Goal: Task Accomplishment & Management: Use online tool/utility

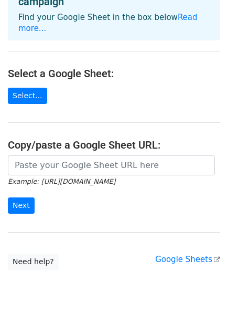
scroll to position [96, 0]
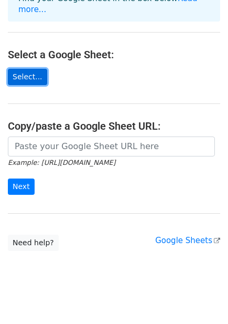
click at [26, 69] on link "Select..." at bounding box center [27, 77] width 39 height 16
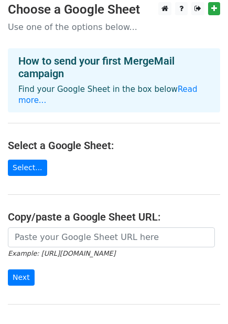
scroll to position [0, 0]
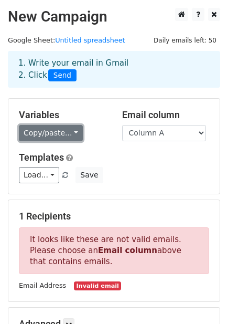
click at [60, 129] on link "Copy/paste..." at bounding box center [51, 133] width 64 height 16
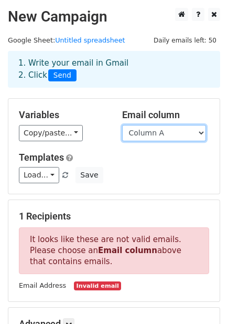
click at [175, 130] on select "Column A" at bounding box center [164, 133] width 84 height 16
drag, startPoint x: 163, startPoint y: 130, endPoint x: 155, endPoint y: 131, distance: 7.5
click at [163, 130] on select "Column A" at bounding box center [164, 133] width 84 height 16
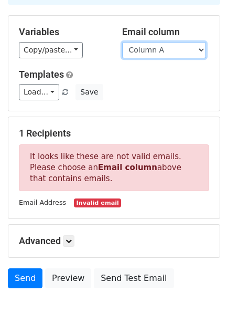
scroll to position [116, 0]
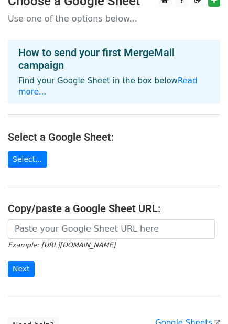
scroll to position [58, 0]
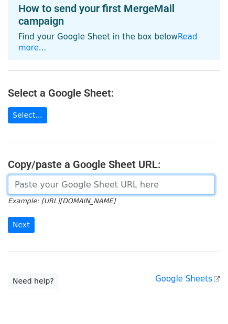
click at [51, 176] on input "url" at bounding box center [111, 185] width 207 height 20
paste input "https://docs.google.com/spreadsheets/d/1uKuzee5DiI9oVTbeRp-SAiHrlike2TJakYb8PlB…"
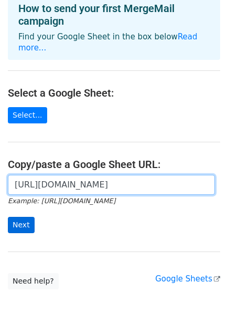
type input "https://docs.google.com/spreadsheets/d/1uKuzee5DiI9oVTbeRp-SAiHrlike2TJakYb8PlB…"
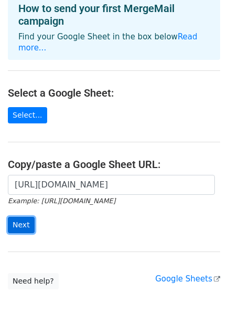
scroll to position [0, 0]
click at [24, 218] on input "Next" at bounding box center [21, 225] width 27 height 16
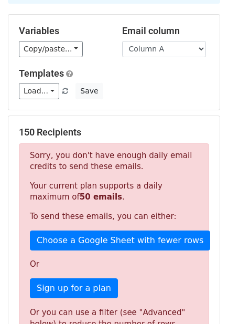
scroll to position [142, 0]
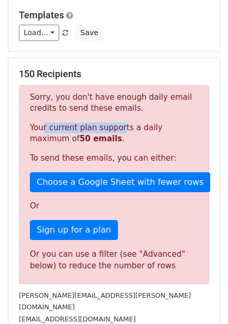
drag, startPoint x: 38, startPoint y: 128, endPoint x: 127, endPoint y: 126, distance: 89.2
click at [114, 128] on p "Your current plan supports a daily maximum of 50 emails ." at bounding box center [114, 133] width 168 height 22
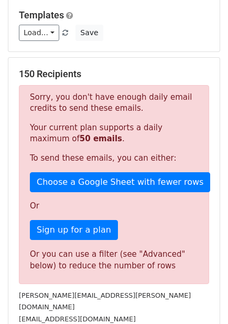
click at [127, 126] on p "Your current plan supports a daily maximum of 50 emails ." at bounding box center [114, 133] width 168 height 22
drag, startPoint x: 69, startPoint y: 128, endPoint x: 136, endPoint y: 128, distance: 67.6
click at [137, 128] on p "Your current plan supports a daily maximum of 50 emails ." at bounding box center [114, 133] width 168 height 22
drag, startPoint x: 141, startPoint y: 128, endPoint x: 89, endPoint y: 128, distance: 51.9
click at [135, 128] on p "Your current plan supports a daily maximum of 50 emails ." at bounding box center [114, 133] width 168 height 22
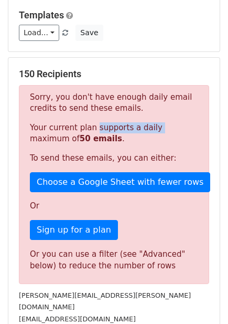
drag, startPoint x: 89, startPoint y: 128, endPoint x: 151, endPoint y: 128, distance: 62.4
click at [151, 128] on p "Your current plan supports a daily maximum of 50 emails ." at bounding box center [114, 133] width 168 height 22
drag, startPoint x: 158, startPoint y: 127, endPoint x: 100, endPoint y: 128, distance: 58.2
click at [156, 127] on p "Your current plan supports a daily maximum of 50 emails ." at bounding box center [114, 133] width 168 height 22
click at [91, 128] on p "Your current plan supports a daily maximum of 50 emails ." at bounding box center [114, 133] width 168 height 22
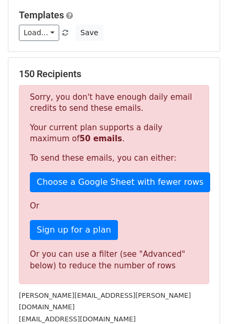
click at [38, 131] on p "Your current plan supports a daily maximum of 50 emails ." at bounding box center [114, 133] width 168 height 22
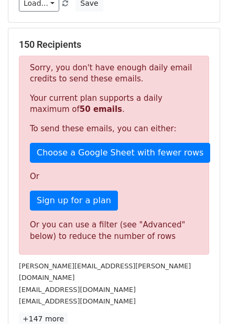
scroll to position [200, 0]
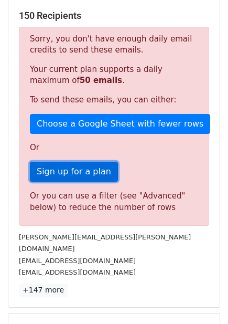
click at [45, 169] on link "Sign up for a plan" at bounding box center [74, 172] width 88 height 20
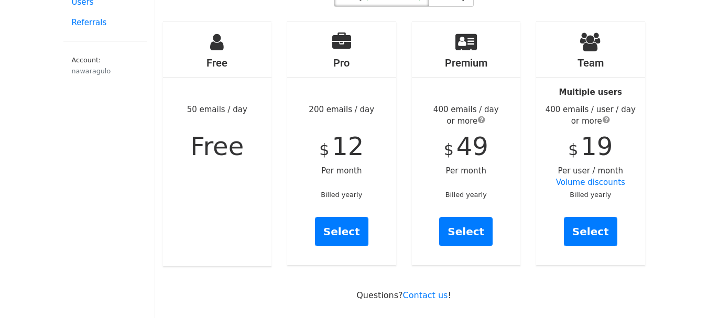
scroll to position [105, 0]
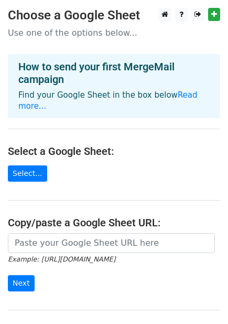
click at [44, 254] on icon "Example: [URL][DOMAIN_NAME]" at bounding box center [62, 258] width 108 height 9
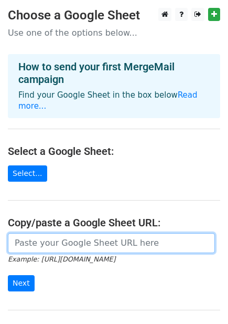
click at [49, 233] on input "url" at bounding box center [111, 243] width 207 height 20
paste input "https://docs.google.com/spreadsheets/d/1uKuzee5DiI9oVTbeRp-SAiHrlike2TJakYb8PlB…"
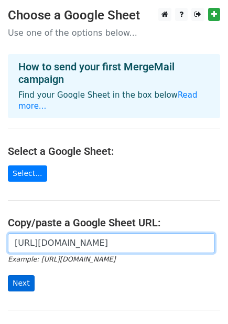
scroll to position [0, 217]
type input "https://docs.google.com/spreadsheets/d/1uKuzee5DiI9oVTbeRp-SAiHrlike2TJakYb8PlB…"
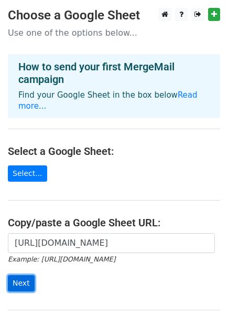
click at [21, 275] on input "Next" at bounding box center [21, 283] width 27 height 16
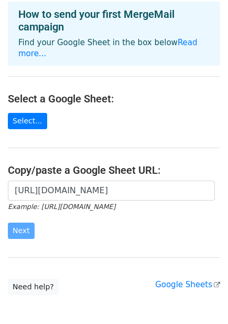
scroll to position [96, 0]
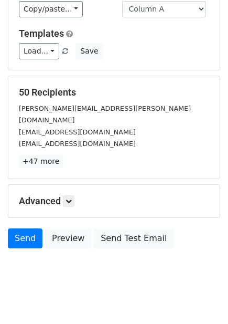
scroll to position [126, 0]
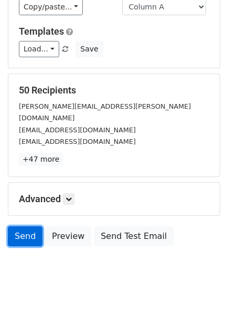
click at [20, 233] on link "Send" at bounding box center [25, 236] width 35 height 20
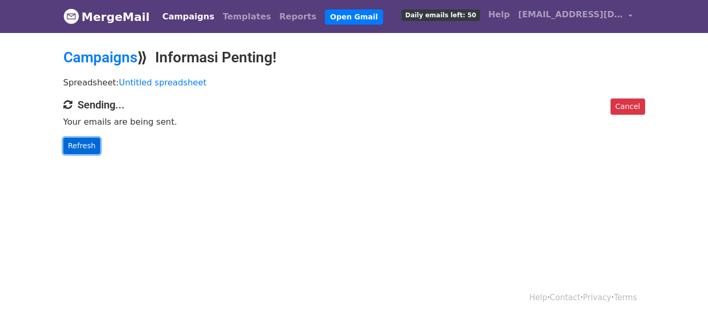
click at [80, 140] on link "Refresh" at bounding box center [81, 146] width 37 height 16
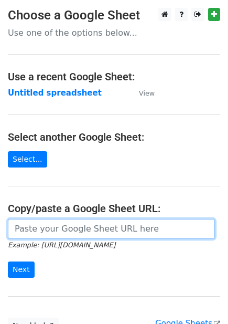
drag, startPoint x: 32, startPoint y: 228, endPoint x: 30, endPoint y: 235, distance: 8.0
click at [32, 228] on input "url" at bounding box center [111, 229] width 207 height 20
paste input "[URL][DOMAIN_NAME]"
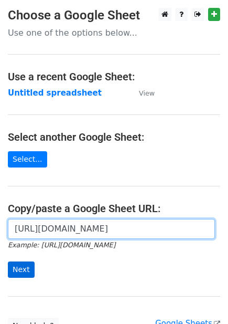
scroll to position [0, 217]
type input "[URL][DOMAIN_NAME]"
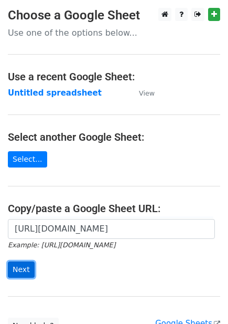
scroll to position [0, 0]
click at [21, 273] on input "Next" at bounding box center [21, 269] width 27 height 16
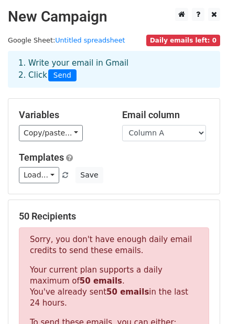
click at [186, 34] on div "Daily emails left: 0" at bounding box center [183, 40] width 74 height 12
click at [181, 39] on span "Daily emails left: 0" at bounding box center [183, 41] width 74 height 12
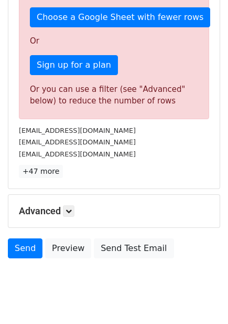
scroll to position [349, 0]
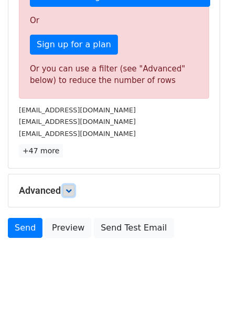
click at [65, 191] on link at bounding box center [69, 191] width 12 height 12
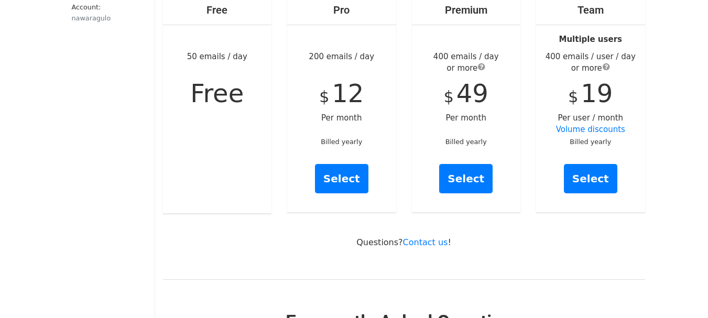
scroll to position [315, 0]
